Goal: Navigation & Orientation: Go to known website

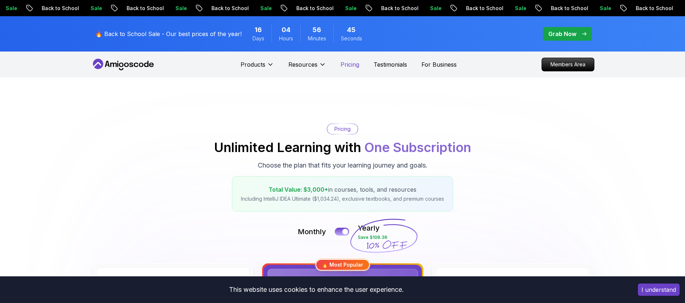
click at [343, 67] on p "Pricing" at bounding box center [350, 64] width 19 height 9
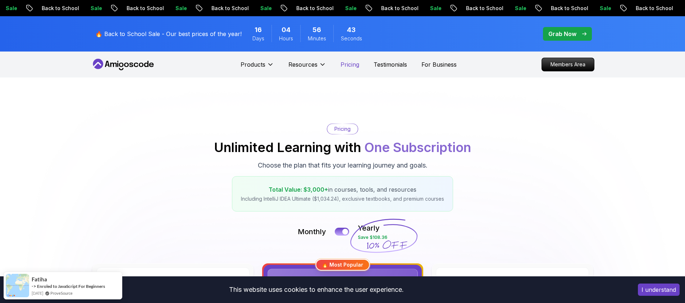
click at [352, 64] on p "Pricing" at bounding box center [350, 64] width 19 height 9
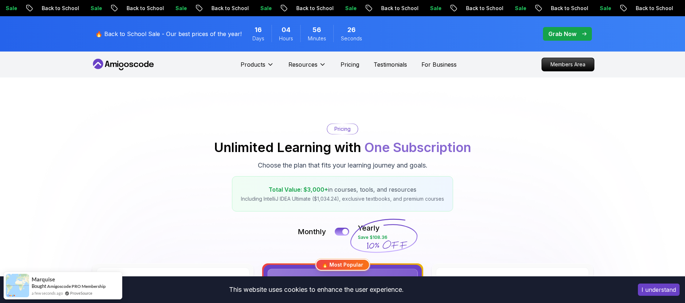
click at [117, 59] on icon at bounding box center [123, 65] width 65 height 12
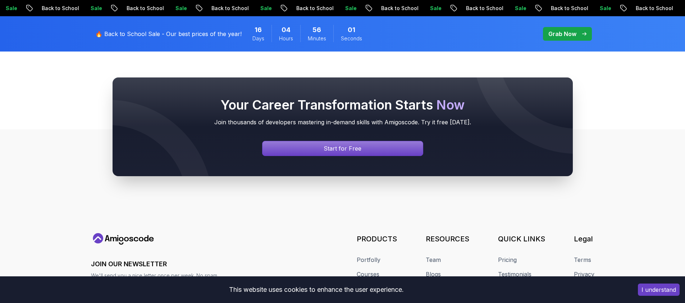
scroll to position [2611, 0]
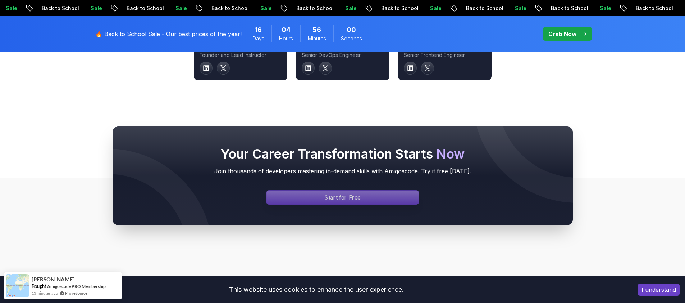
click at [359, 190] on div "Signin page" at bounding box center [343, 197] width 153 height 14
